Goal: Task Accomplishment & Management: Use online tool/utility

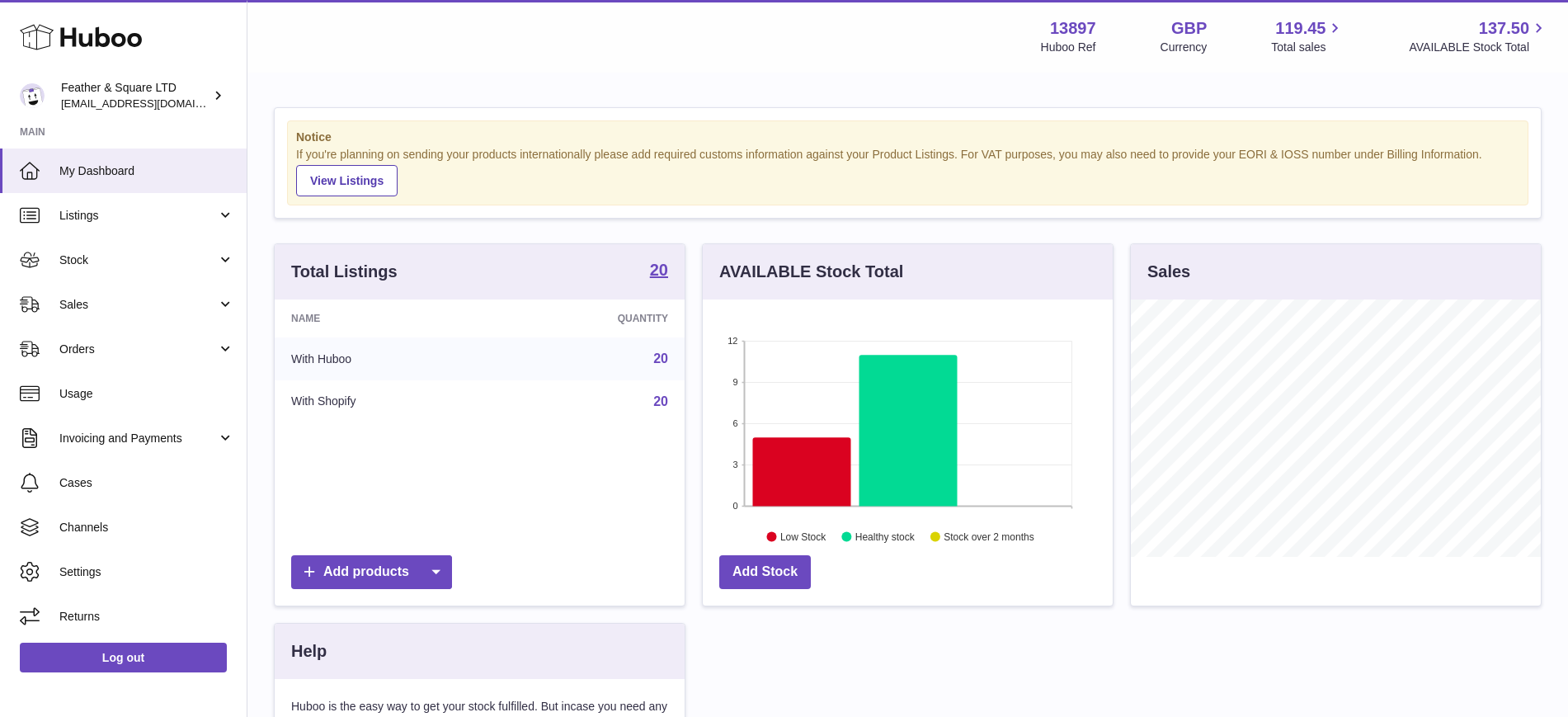
scroll to position [258, 410]
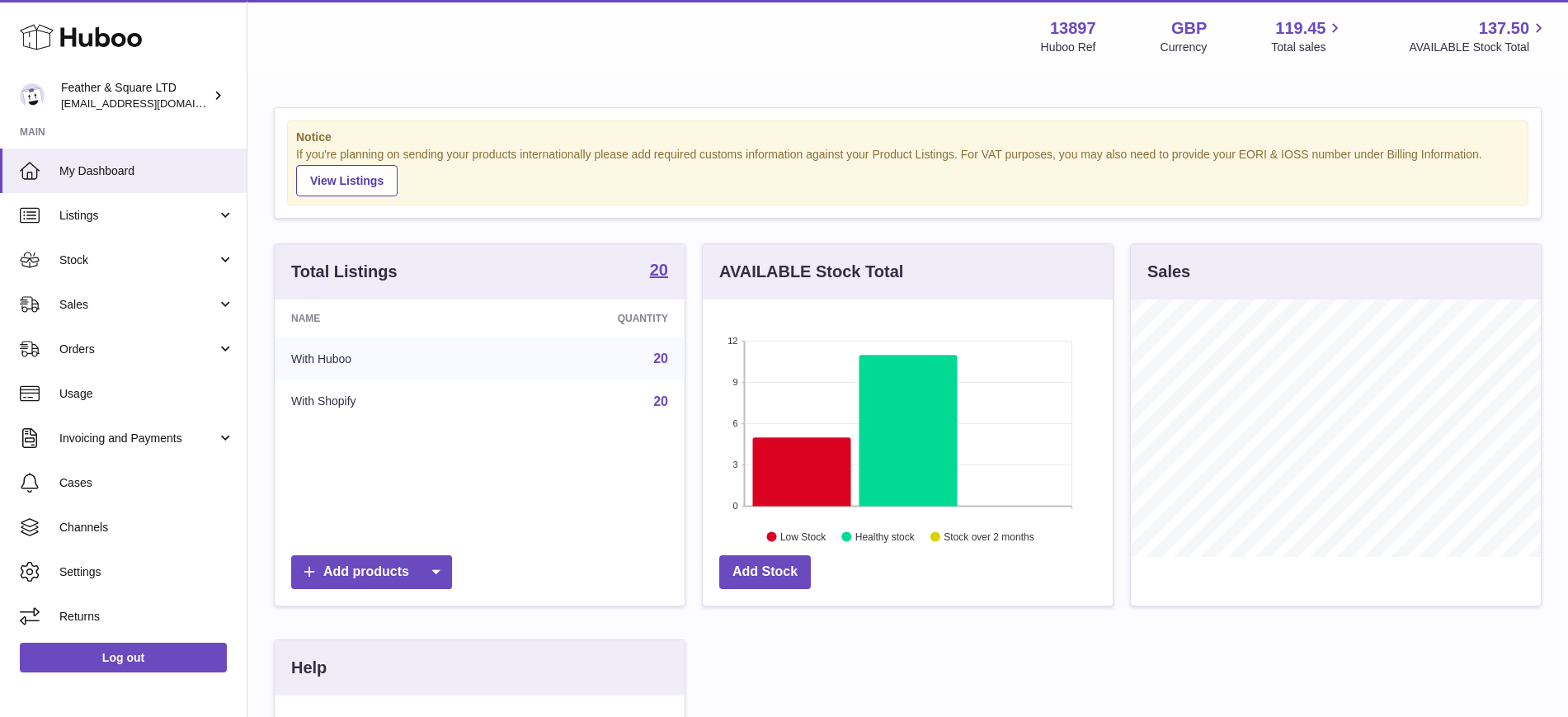
click at [341, 80] on div "Notice If you're planning on sending your products internationally please add r…" at bounding box center [907, 514] width 1321 height 881
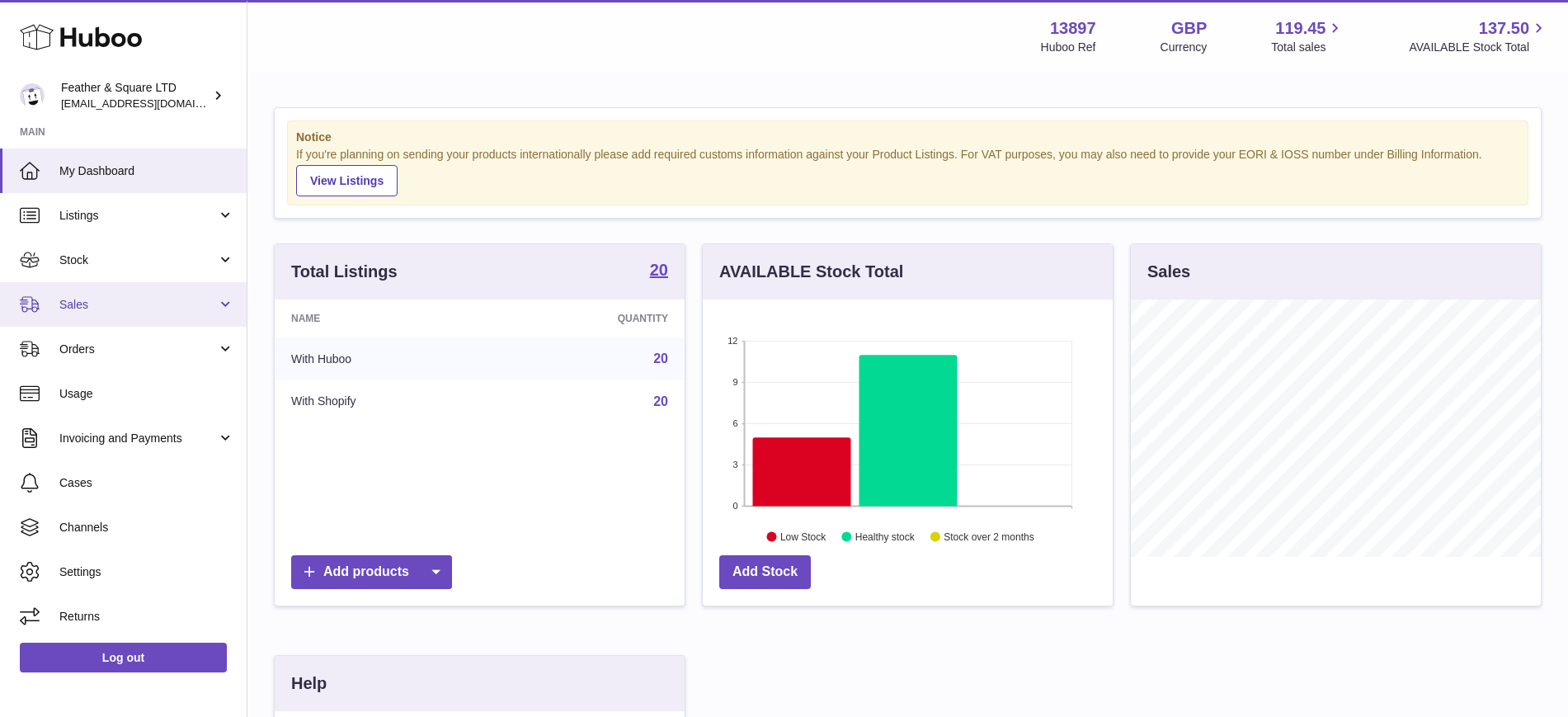
click at [109, 299] on span "Sales" at bounding box center [138, 305] width 158 height 16
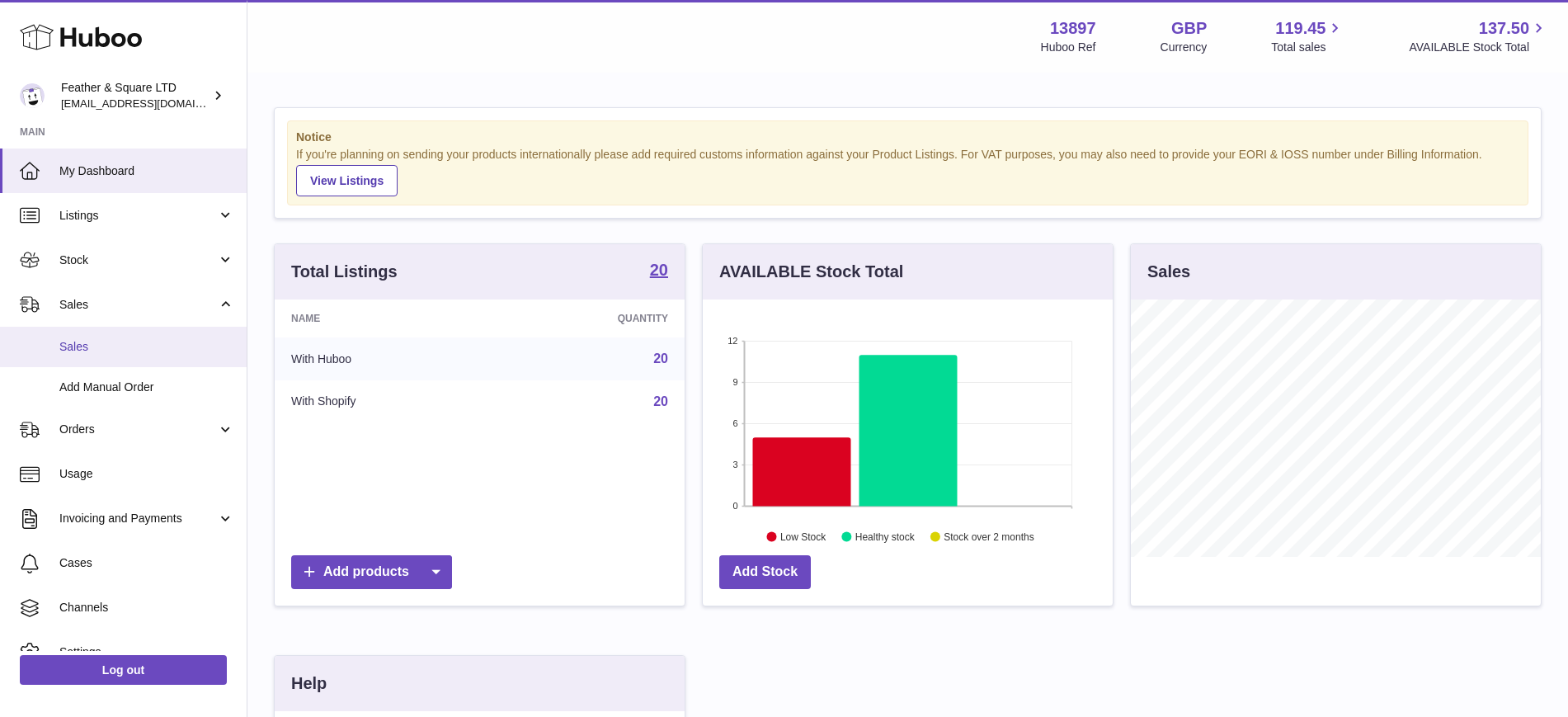
click at [143, 339] on span "Sales" at bounding box center [146, 346] width 175 height 16
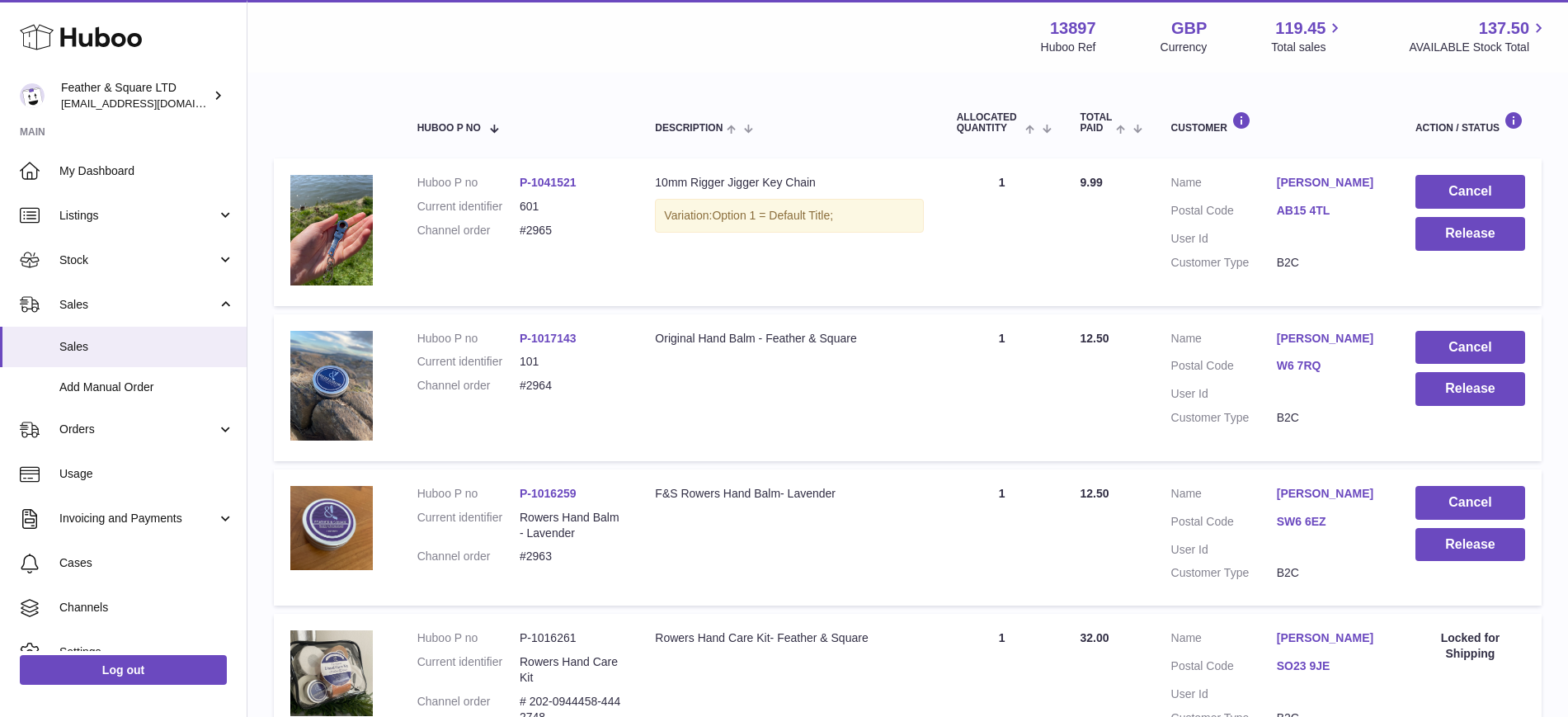
scroll to position [257, 0]
click at [1508, 544] on button "Release" at bounding box center [1471, 544] width 109 height 34
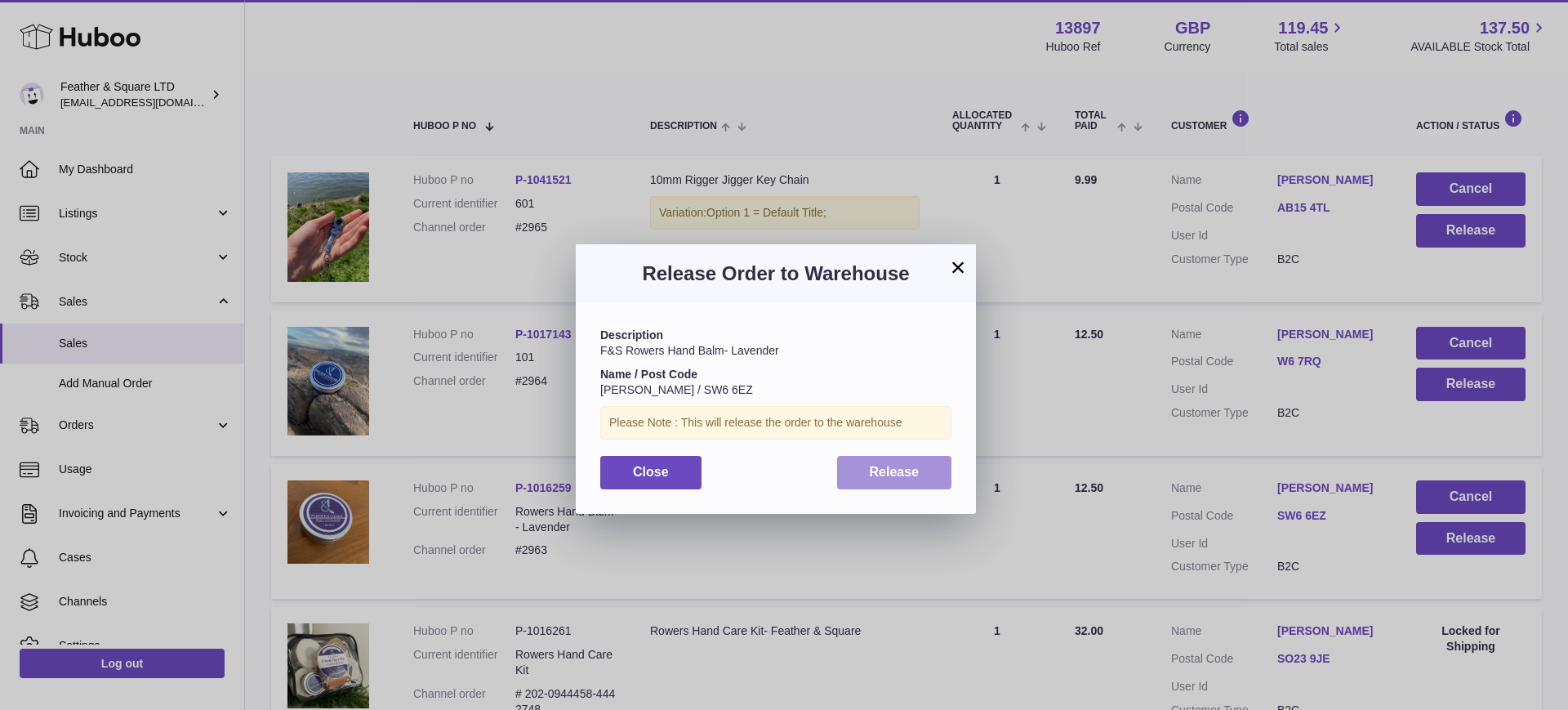
click at [880, 476] on span "Release" at bounding box center [895, 471] width 50 height 14
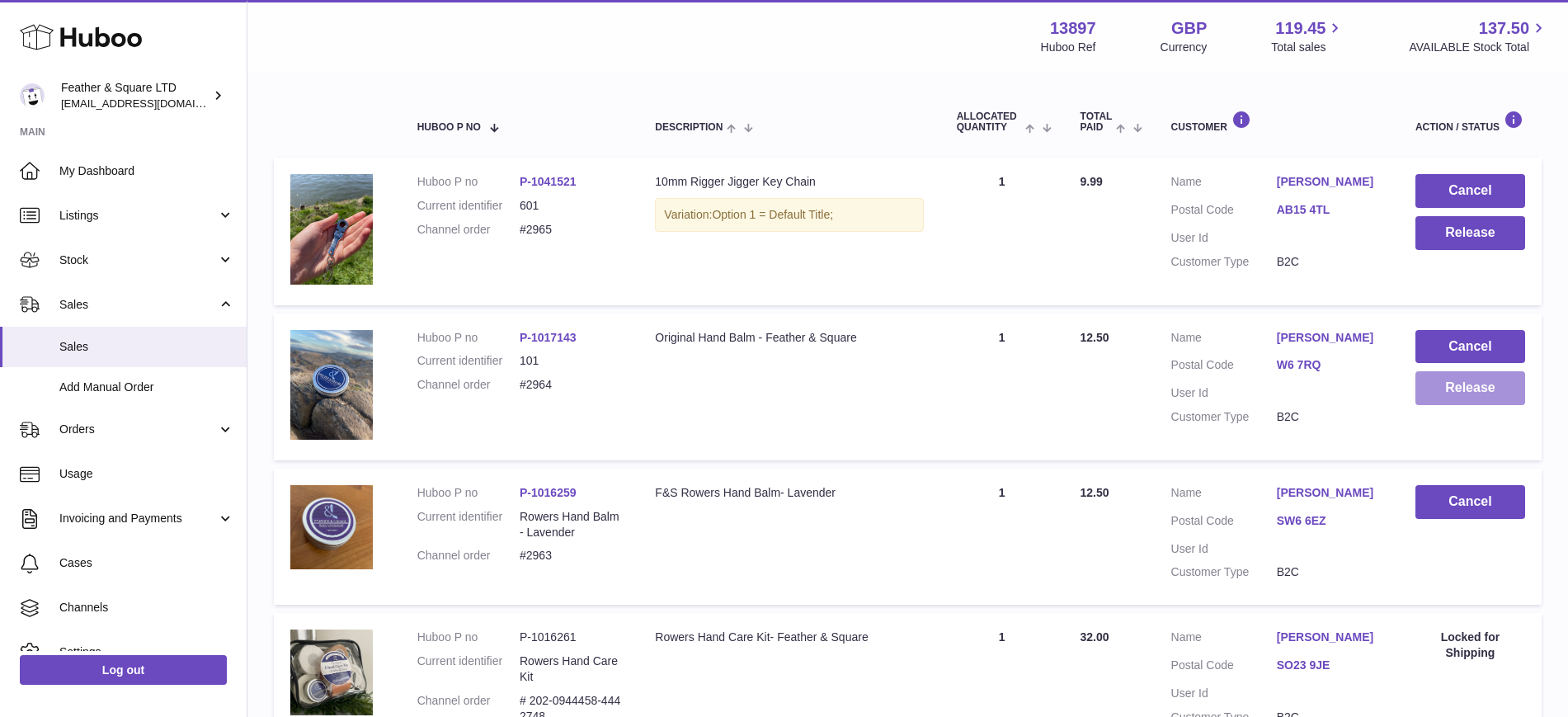
click at [1453, 381] on button "Release" at bounding box center [1471, 388] width 109 height 34
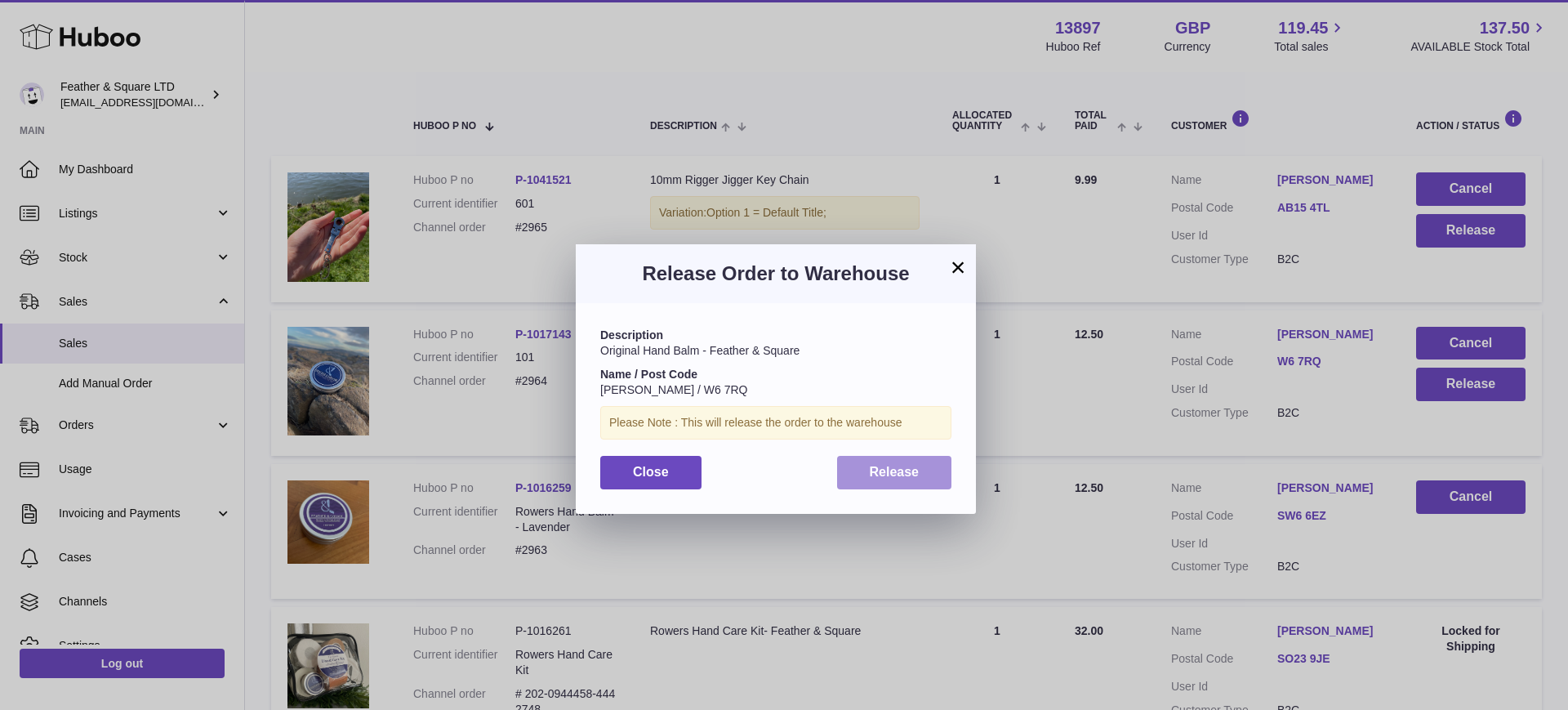
click at [898, 465] on span "Release" at bounding box center [895, 471] width 50 height 14
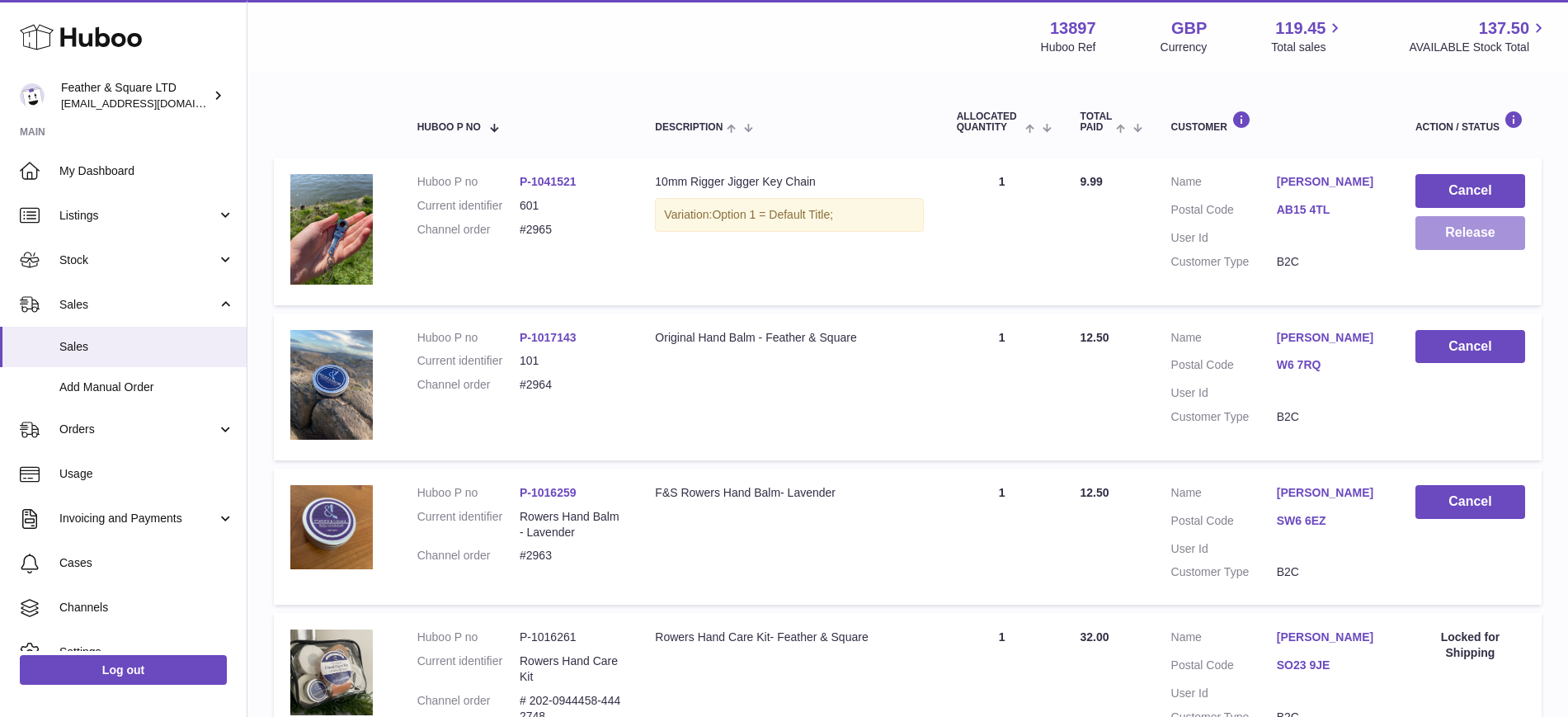
click at [1483, 230] on button "Release" at bounding box center [1471, 233] width 109 height 34
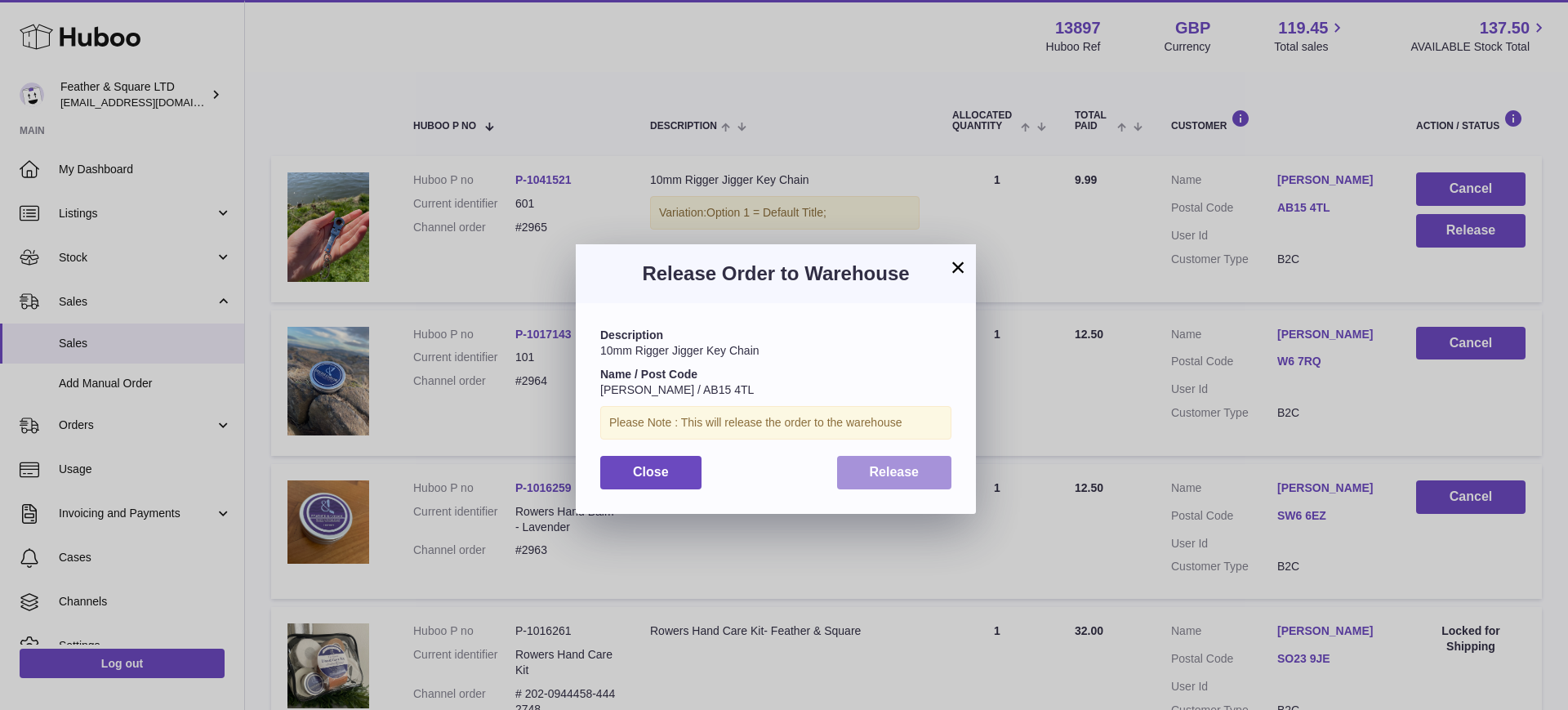
click at [890, 467] on span "Release" at bounding box center [895, 471] width 50 height 14
